Goal: Task Accomplishment & Management: Use online tool/utility

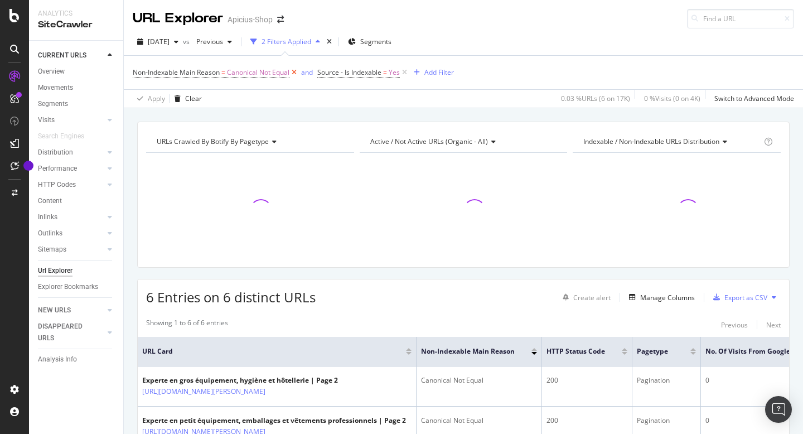
click at [295, 72] on icon at bounding box center [293, 72] width 9 height 11
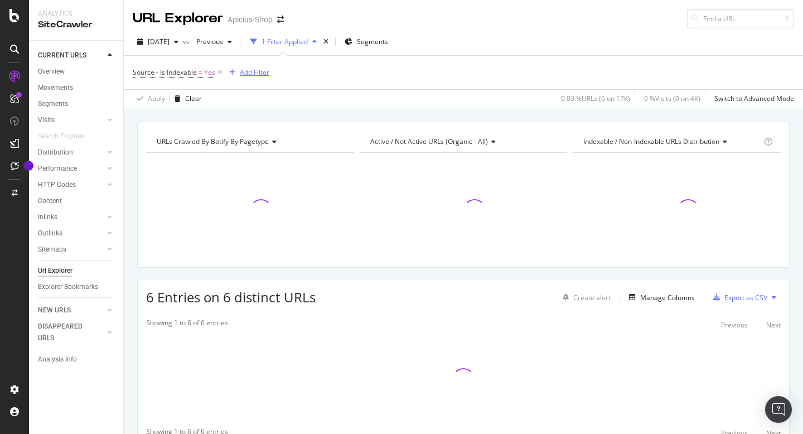
click at [260, 71] on div "Add Filter" at bounding box center [255, 71] width 30 height 9
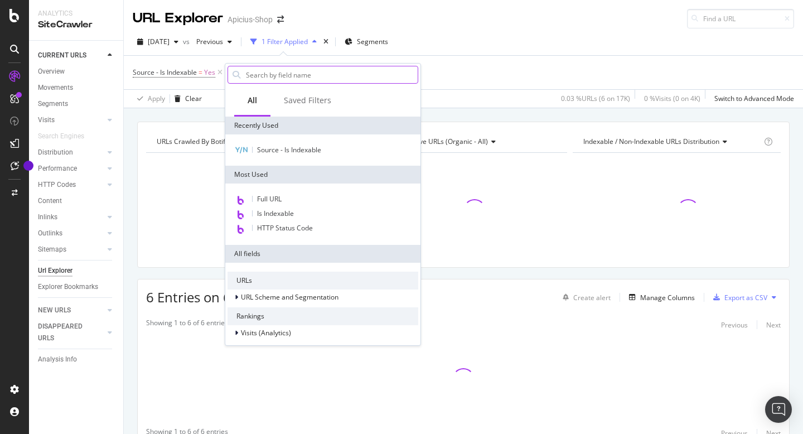
click at [291, 79] on input "text" at bounding box center [331, 74] width 173 height 17
click at [304, 100] on div "Saved Filters" at bounding box center [307, 100] width 47 height 11
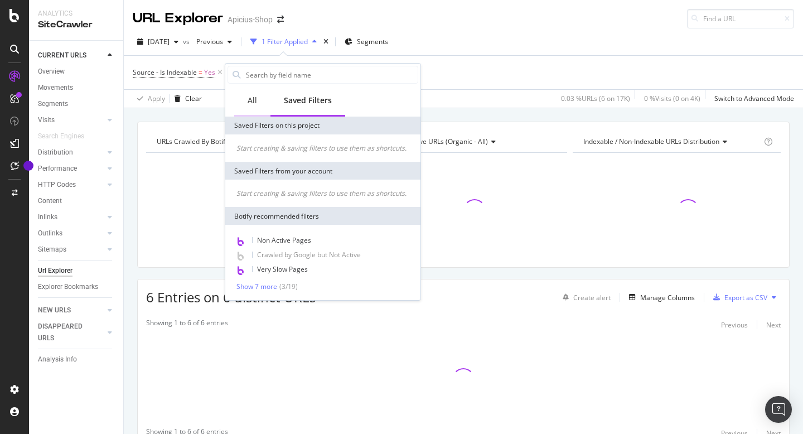
click at [245, 109] on div "All" at bounding box center [252, 101] width 36 height 31
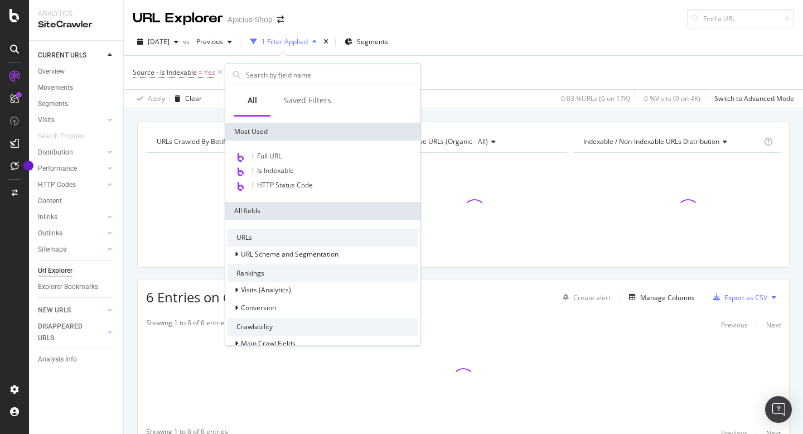
scroll to position [45, 0]
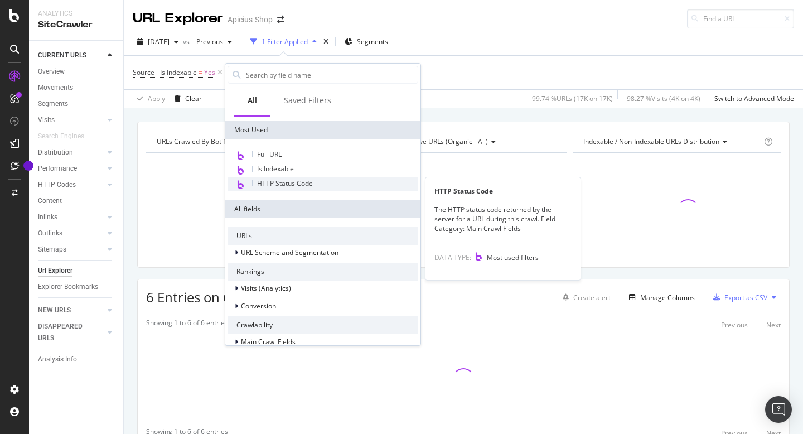
click at [304, 188] on div "HTTP Status Code" at bounding box center [323, 184] width 191 height 14
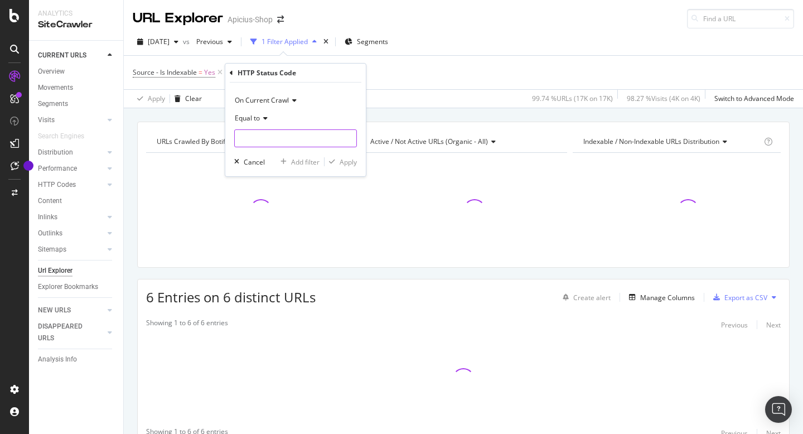
click at [274, 139] on input "number" at bounding box center [295, 138] width 123 height 18
click at [270, 173] on span "404" at bounding box center [285, 176] width 95 height 9
type input "404"
click at [349, 162] on div "Apply" at bounding box center [348, 161] width 17 height 9
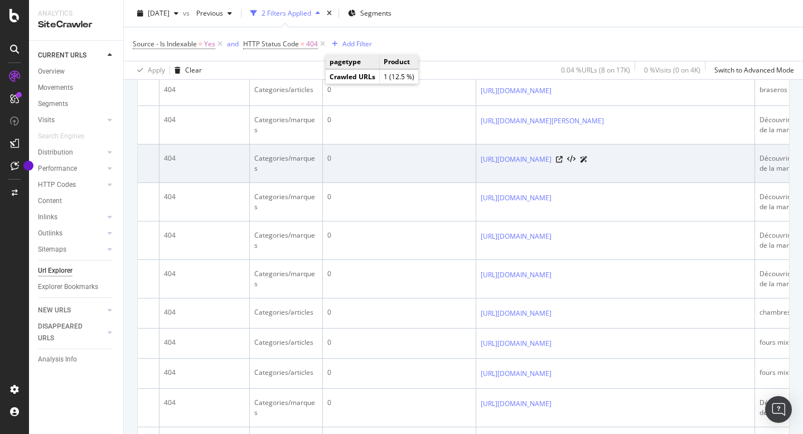
scroll to position [0, 327]
click at [562, 163] on icon at bounding box center [558, 159] width 7 height 7
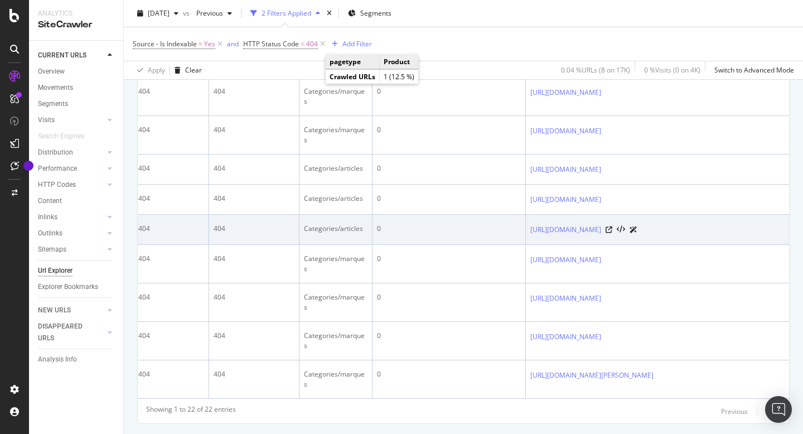
scroll to position [0, 278]
